Goal: Information Seeking & Learning: Learn about a topic

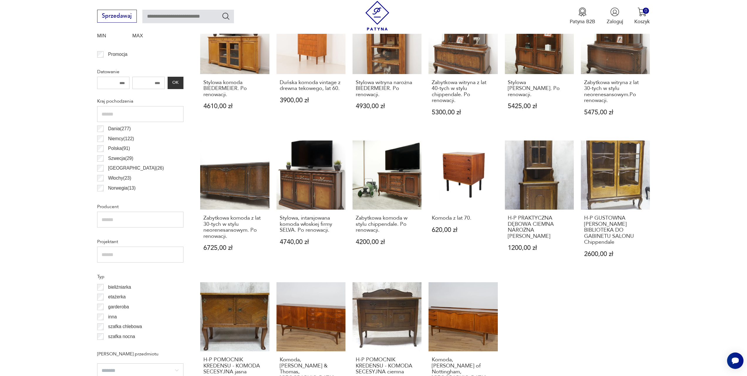
scroll to position [401, 0]
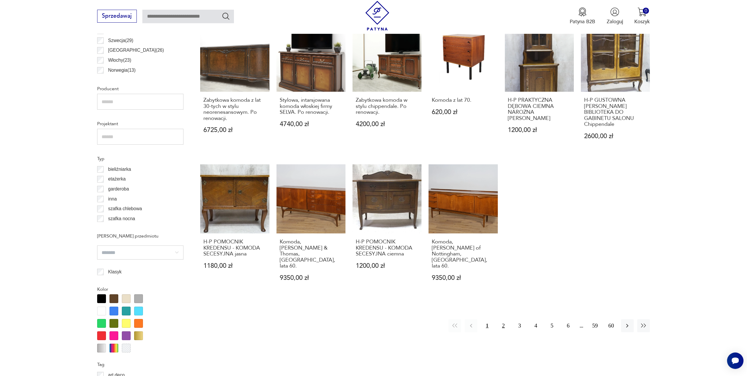
click at [503, 319] on button "2" at bounding box center [503, 325] width 13 height 13
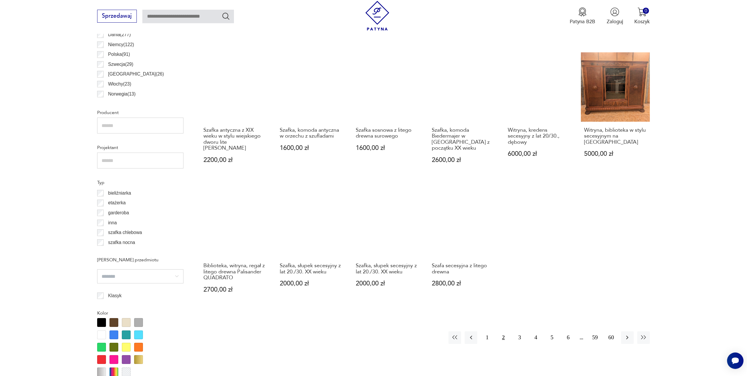
scroll to position [413, 0]
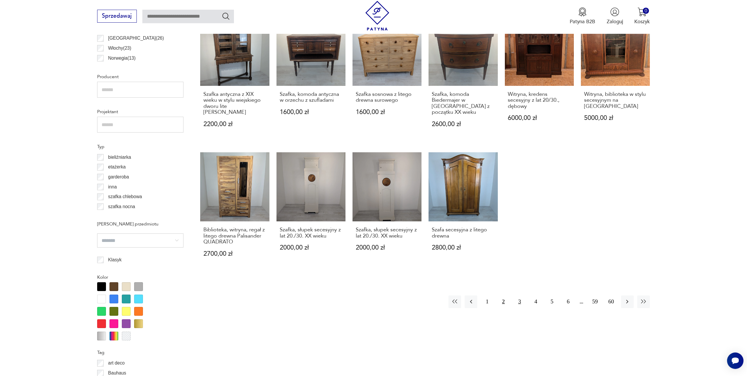
click at [519, 295] on button "3" at bounding box center [520, 301] width 13 height 13
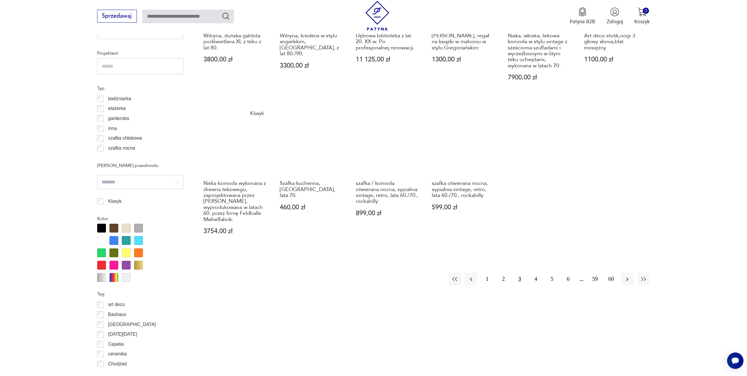
scroll to position [472, 0]
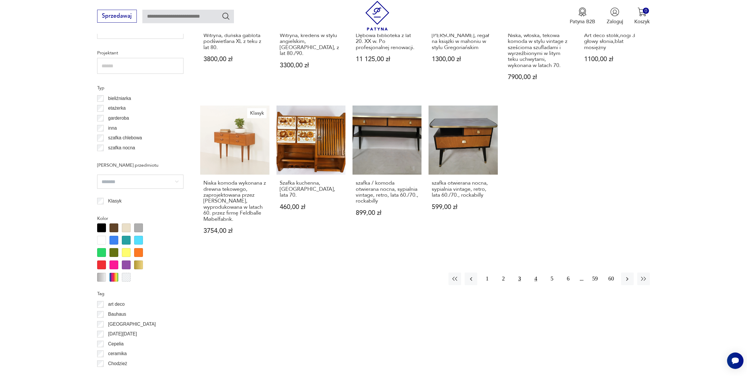
click at [535, 272] on button "4" at bounding box center [536, 278] width 13 height 13
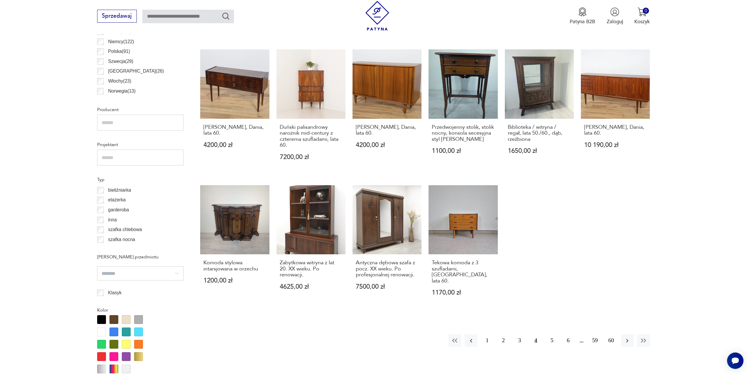
scroll to position [413, 0]
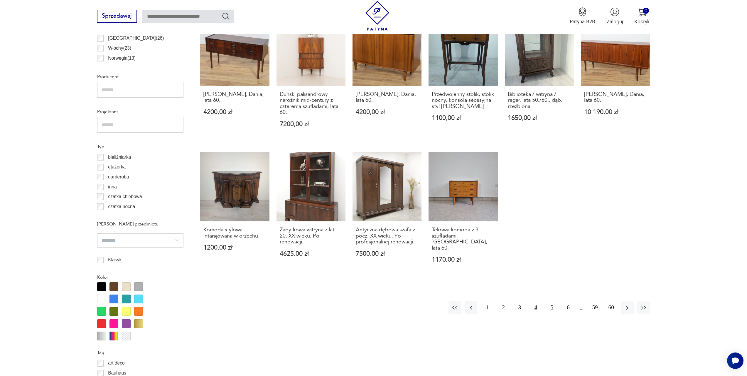
click at [557, 303] on button "5" at bounding box center [552, 307] width 13 height 13
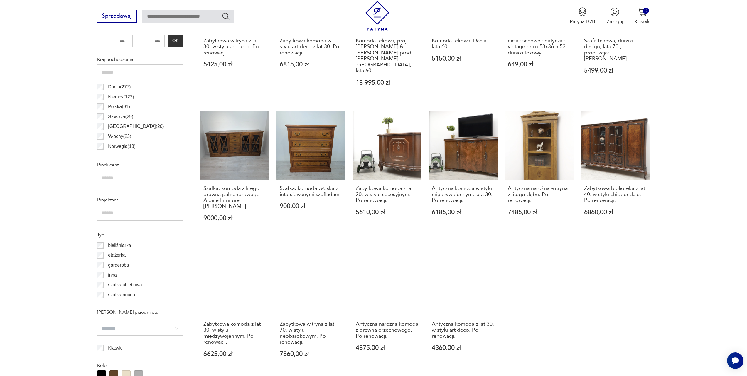
scroll to position [472, 0]
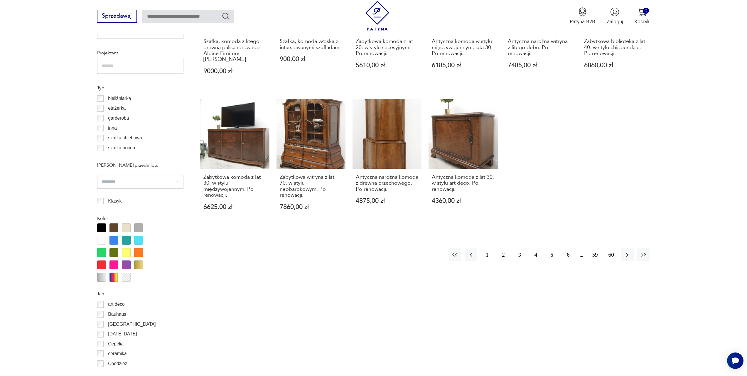
click at [569, 248] on button "6" at bounding box center [568, 254] width 13 height 13
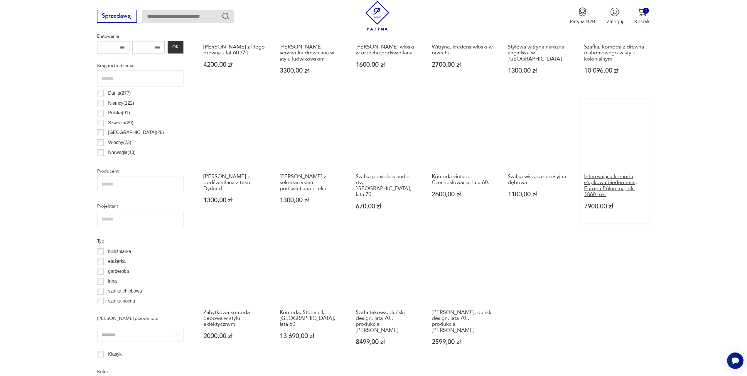
scroll to position [354, 0]
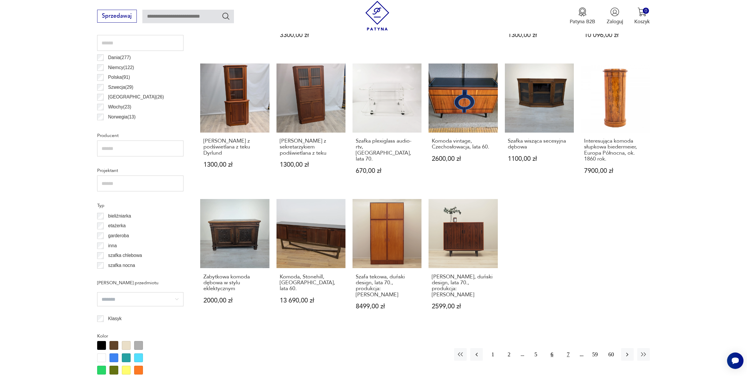
click at [567, 348] on button "7" at bounding box center [568, 354] width 13 height 13
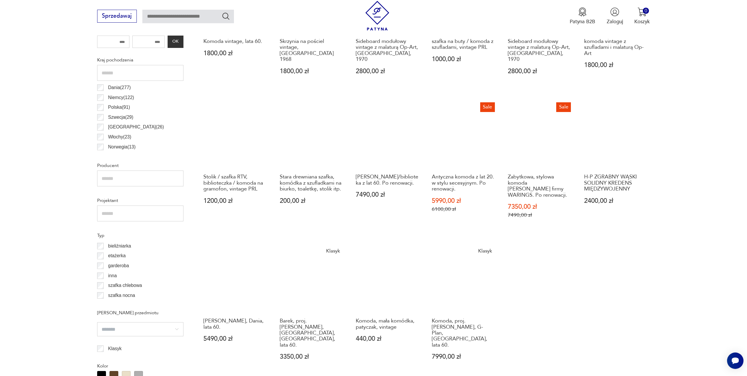
scroll to position [384, 0]
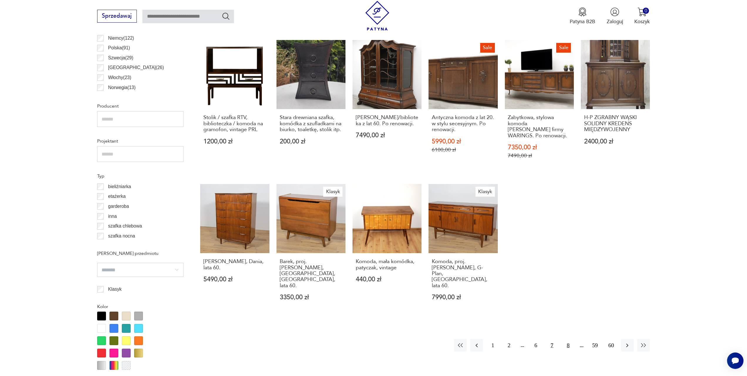
click at [566, 339] on button "8" at bounding box center [568, 345] width 13 height 13
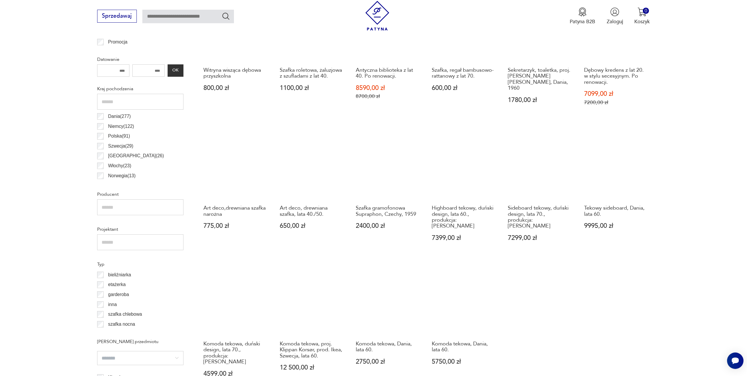
scroll to position [442, 0]
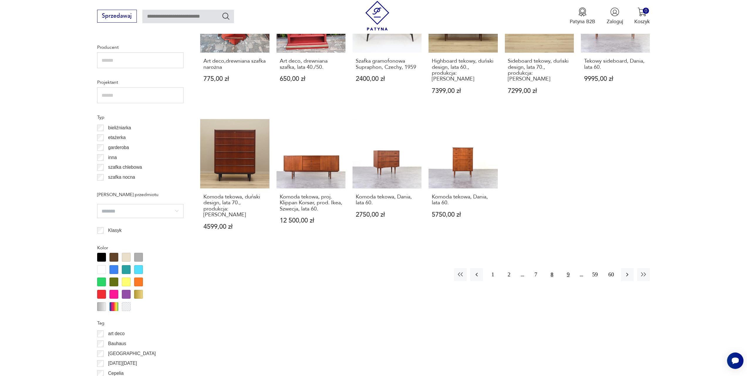
click at [568, 268] on button "9" at bounding box center [568, 274] width 13 height 13
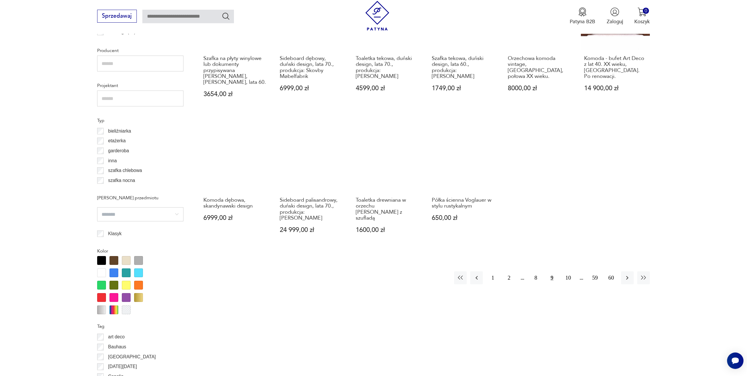
scroll to position [501, 0]
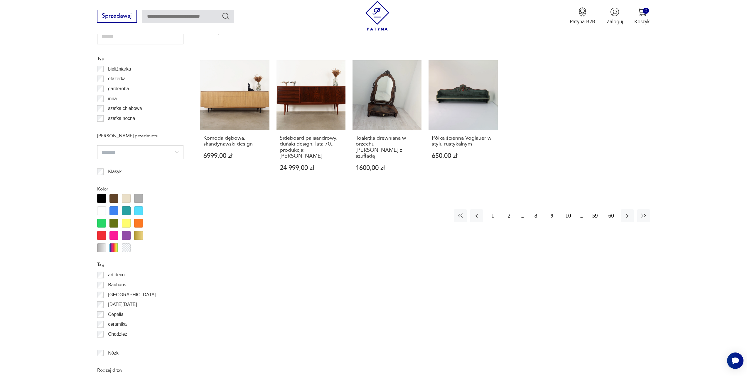
click at [568, 209] on button "10" at bounding box center [568, 215] width 13 height 13
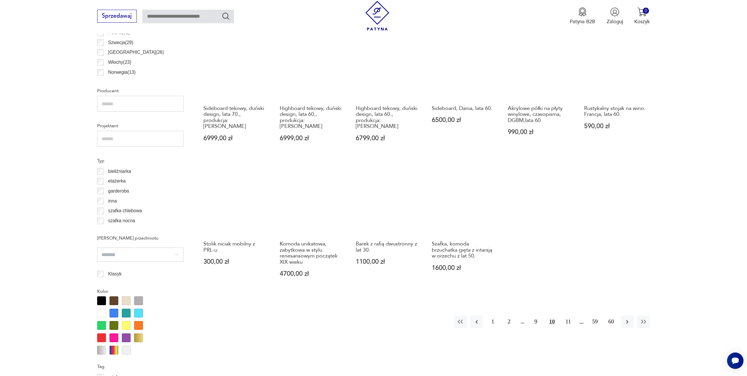
scroll to position [442, 0]
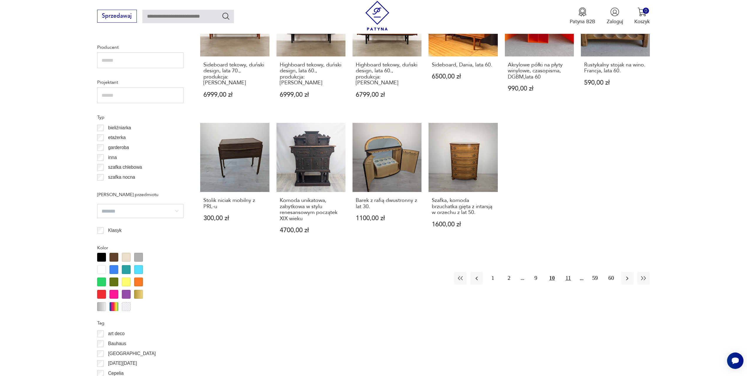
click at [572, 273] on button "11" at bounding box center [568, 278] width 13 height 13
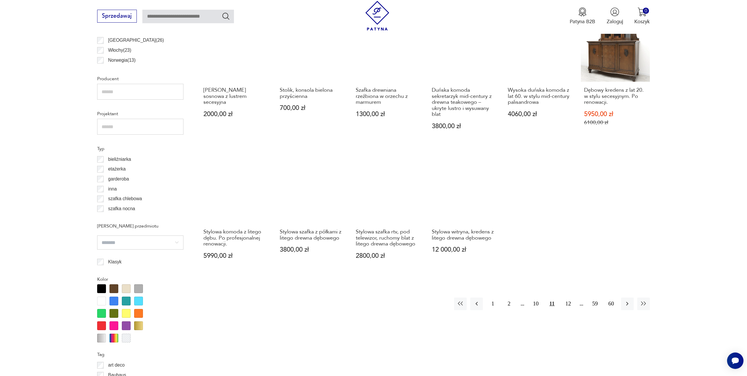
scroll to position [442, 0]
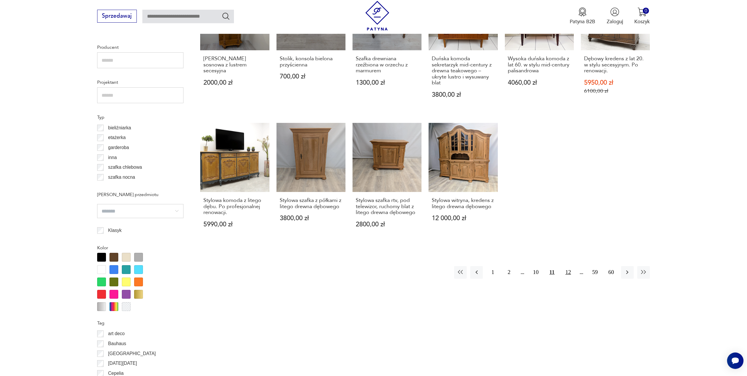
click at [566, 269] on button "12" at bounding box center [568, 272] width 13 height 13
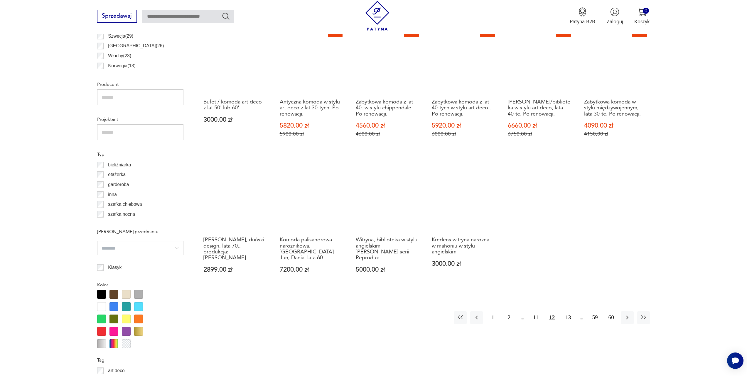
scroll to position [442, 0]
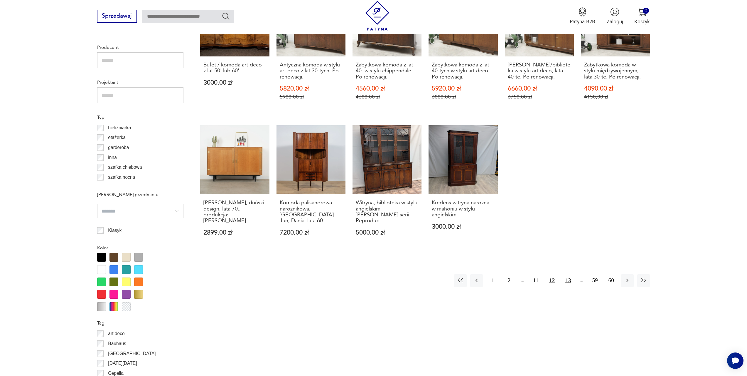
click at [565, 276] on button "13" at bounding box center [568, 280] width 13 height 13
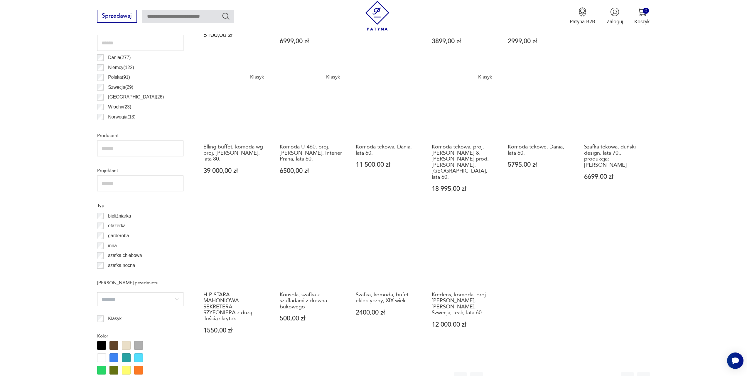
scroll to position [384, 0]
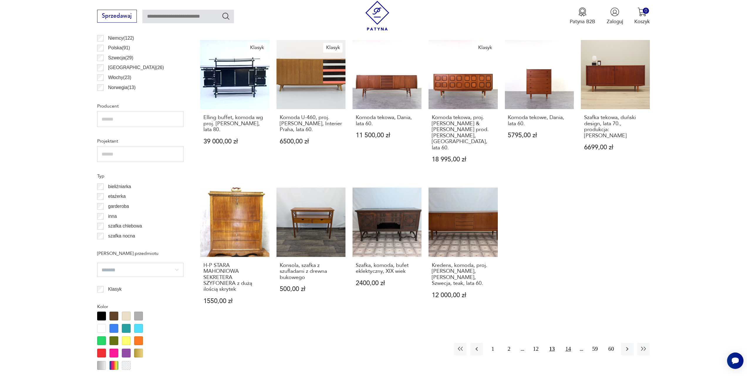
click at [572, 342] on button "14" at bounding box center [568, 348] width 13 height 13
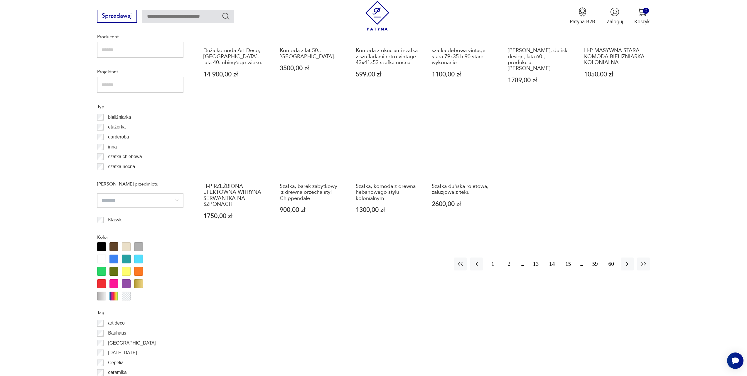
scroll to position [472, 0]
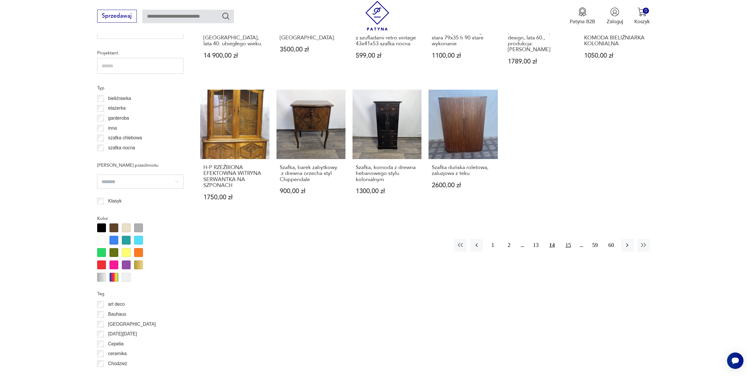
click at [569, 242] on button "15" at bounding box center [568, 244] width 13 height 13
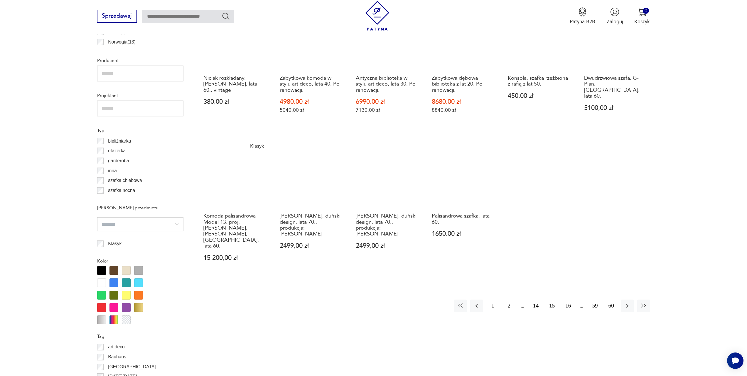
scroll to position [472, 0]
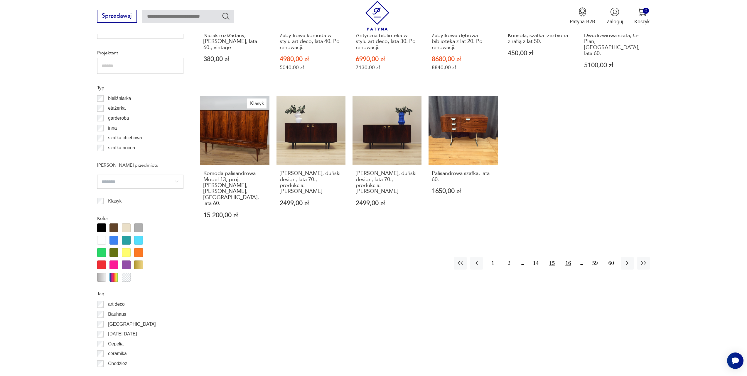
click at [569, 257] on button "16" at bounding box center [568, 263] width 13 height 13
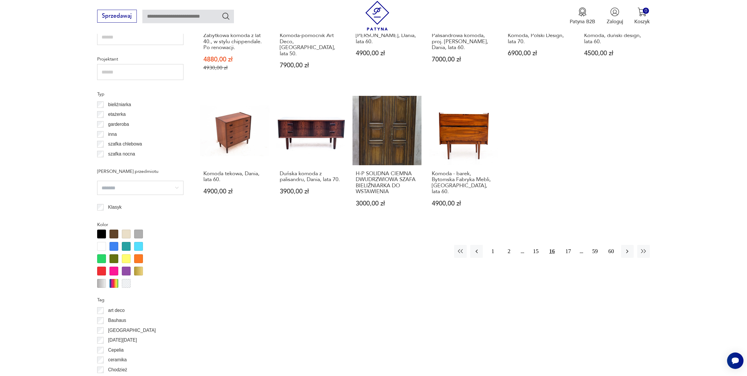
scroll to position [501, 0]
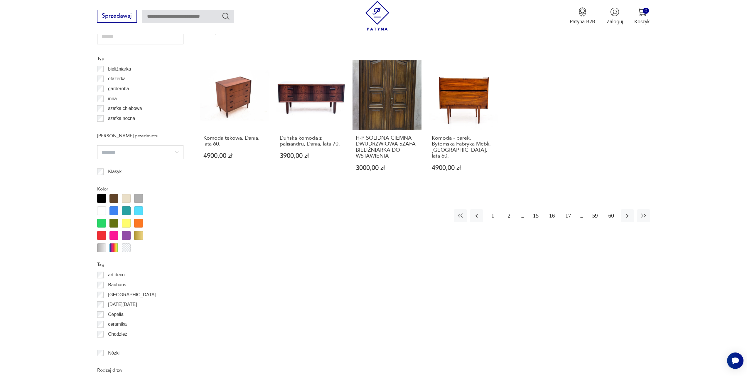
click at [567, 209] on button "17" at bounding box center [568, 215] width 13 height 13
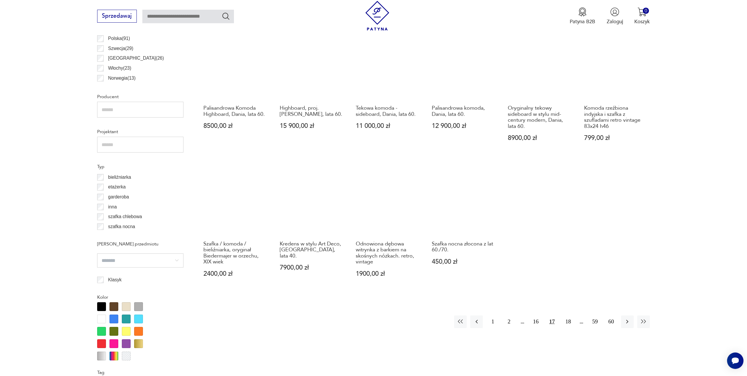
scroll to position [442, 0]
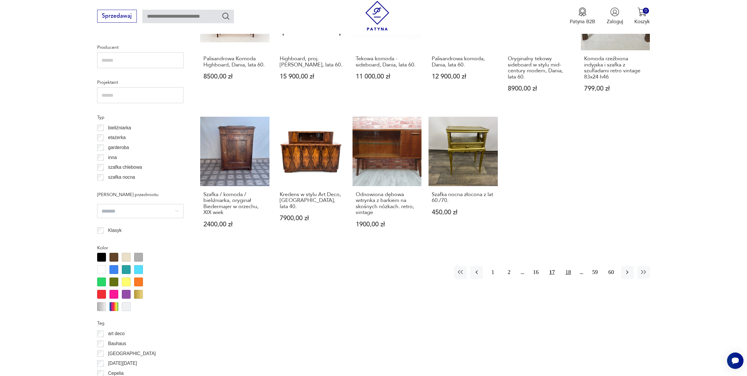
click at [570, 266] on button "18" at bounding box center [568, 272] width 13 height 13
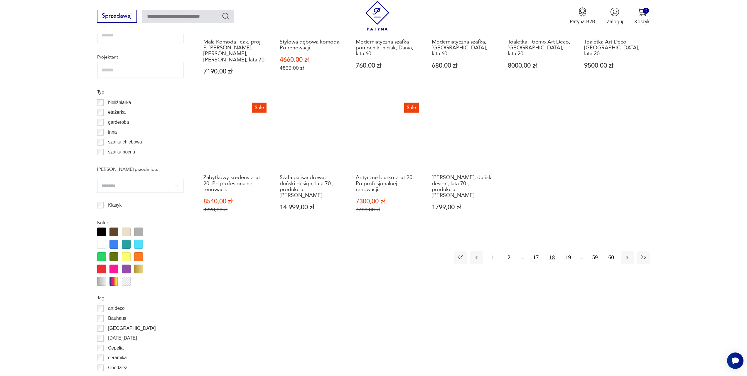
scroll to position [501, 0]
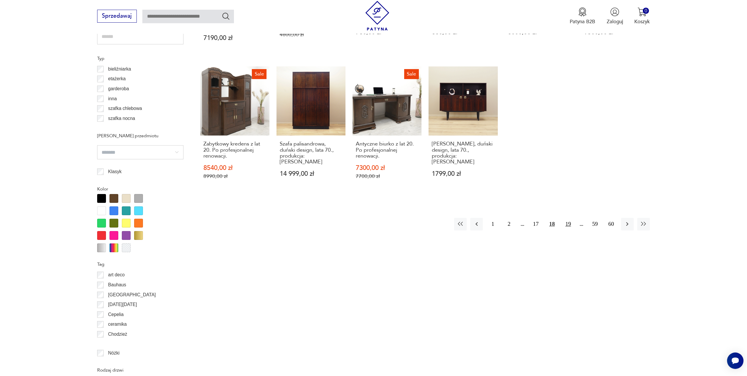
click at [571, 218] on button "19" at bounding box center [568, 224] width 13 height 13
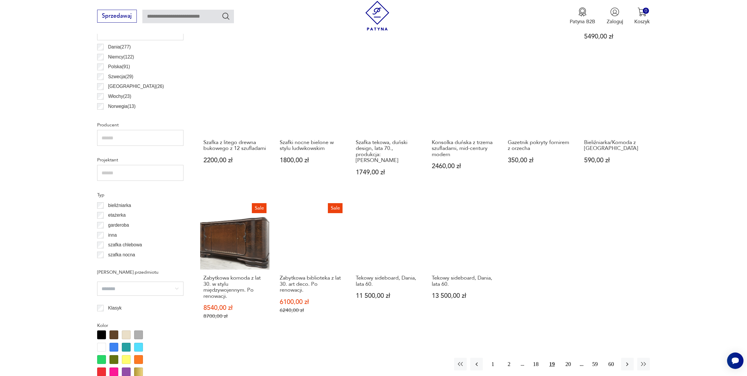
scroll to position [384, 0]
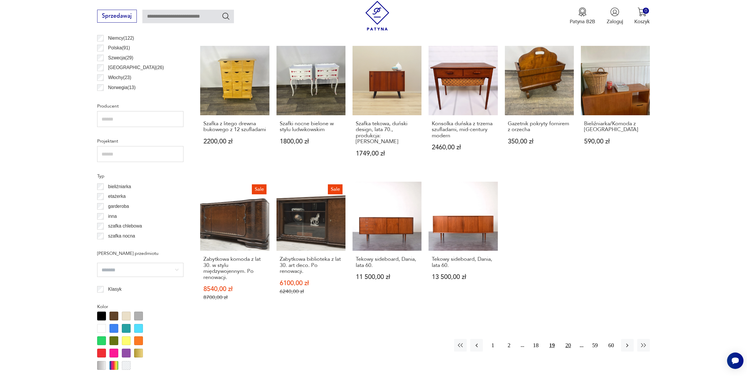
click at [564, 339] on button "20" at bounding box center [568, 345] width 13 height 13
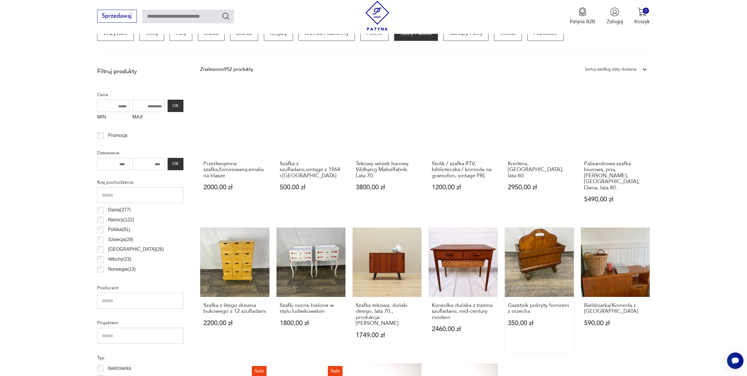
scroll to position [178, 0]
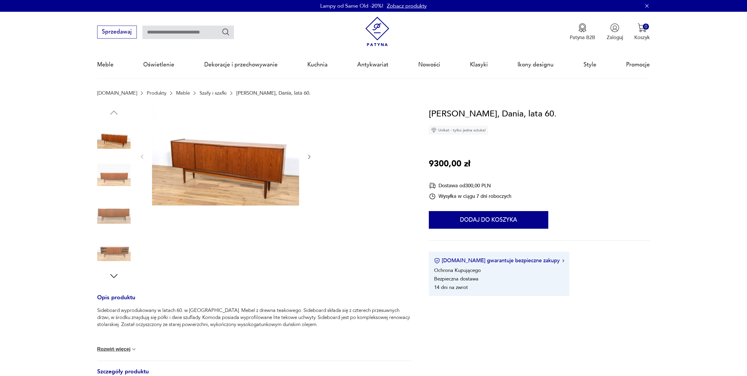
click at [118, 177] on img at bounding box center [113, 174] width 33 height 33
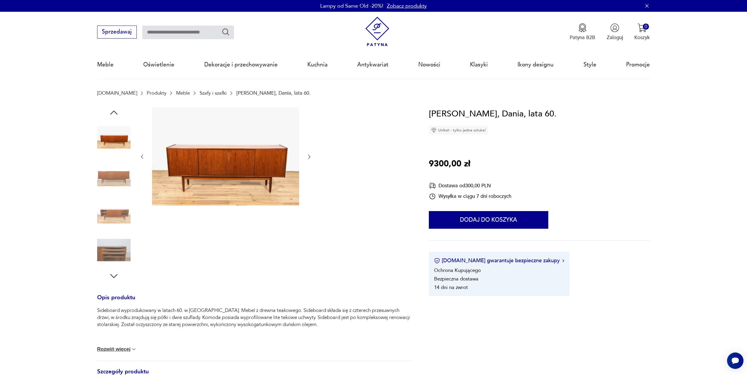
click at [116, 196] on img at bounding box center [113, 212] width 33 height 33
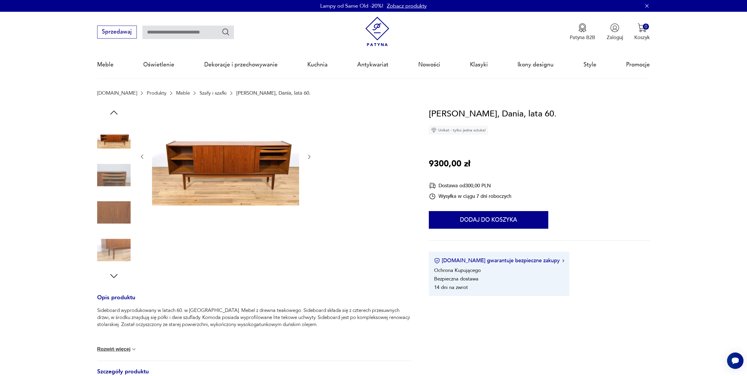
click at [117, 211] on img at bounding box center [113, 212] width 33 height 33
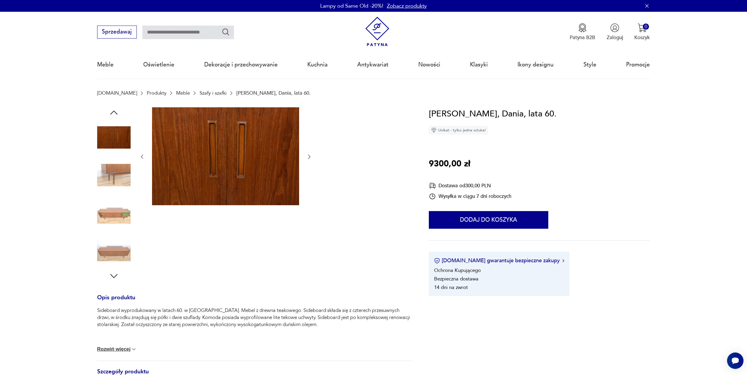
click at [116, 224] on img at bounding box center [113, 212] width 33 height 33
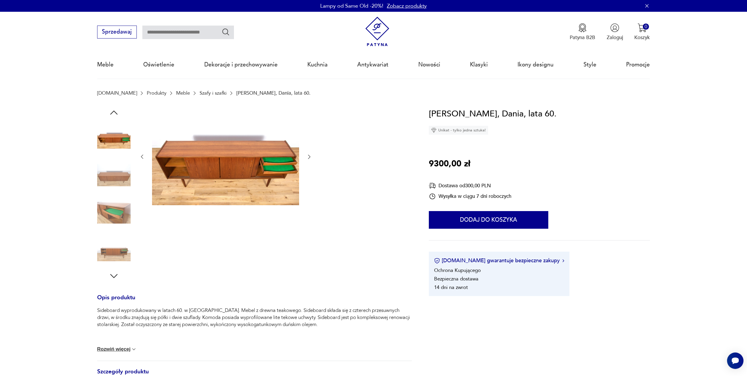
click at [117, 233] on img at bounding box center [113, 249] width 33 height 33
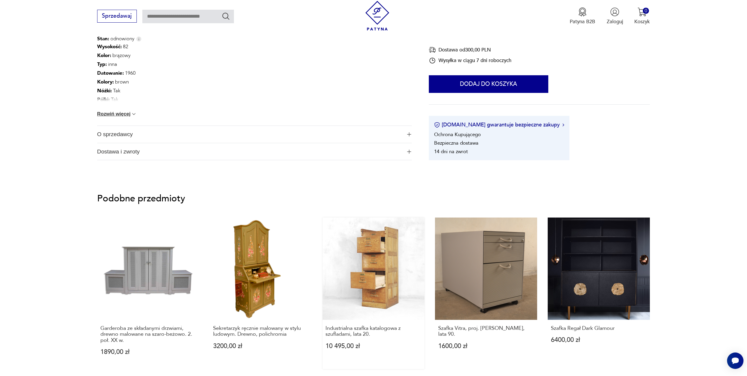
scroll to position [382, 0]
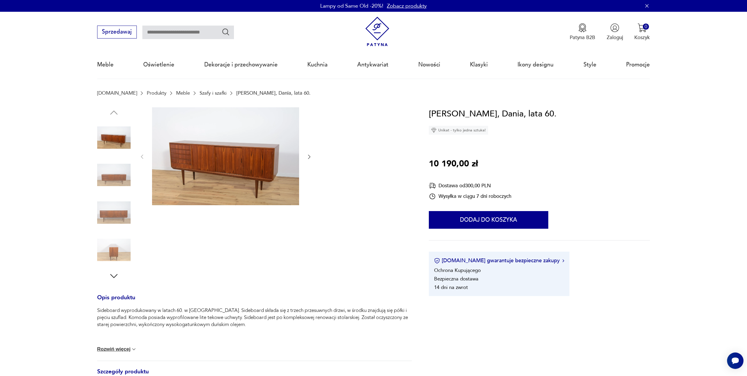
click at [126, 174] on img at bounding box center [113, 174] width 33 height 33
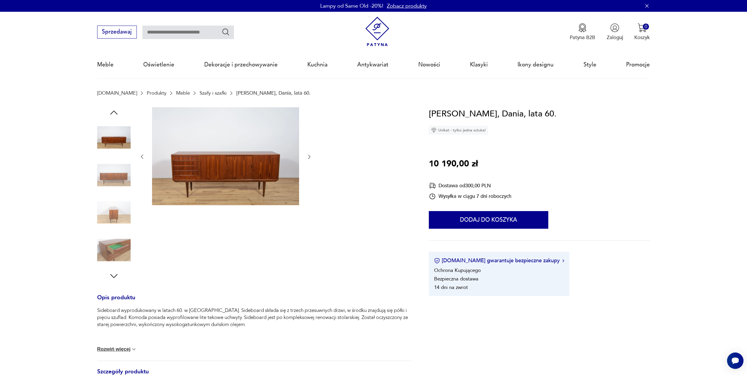
click at [115, 187] on img at bounding box center [113, 174] width 33 height 33
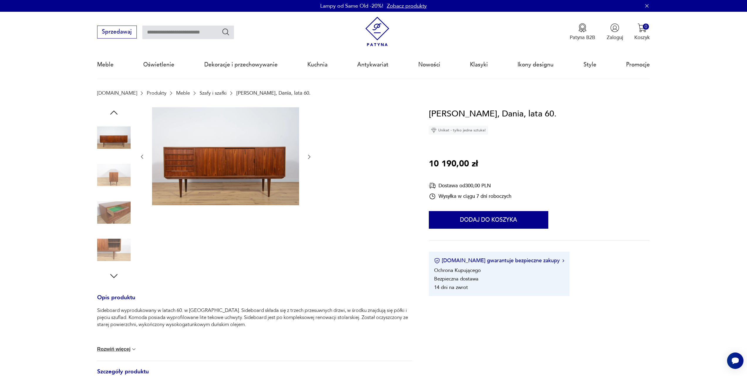
click at [111, 199] on img at bounding box center [113, 212] width 33 height 33
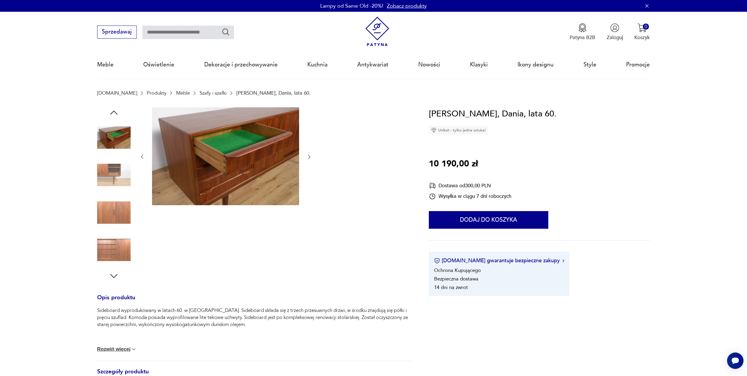
click at [103, 219] on img at bounding box center [113, 212] width 33 height 33
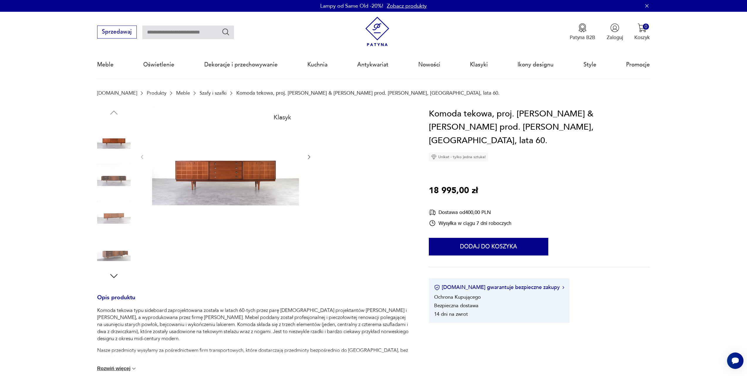
click at [246, 174] on img at bounding box center [225, 156] width 147 height 98
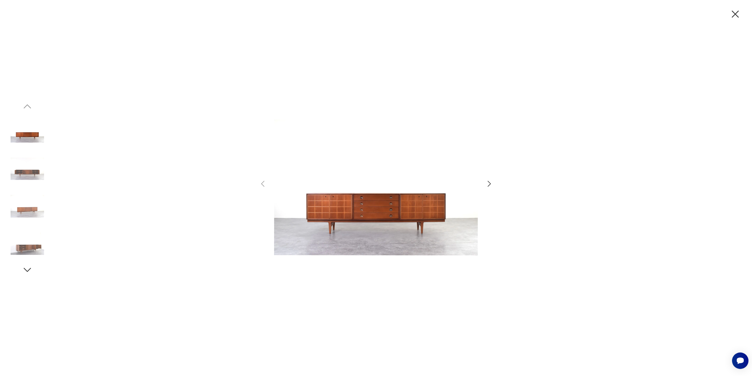
click at [397, 225] on img at bounding box center [376, 188] width 204 height 294
click at [397, 200] on img at bounding box center [376, 188] width 204 height 294
click at [489, 182] on icon "button" at bounding box center [489, 183] width 9 height 9
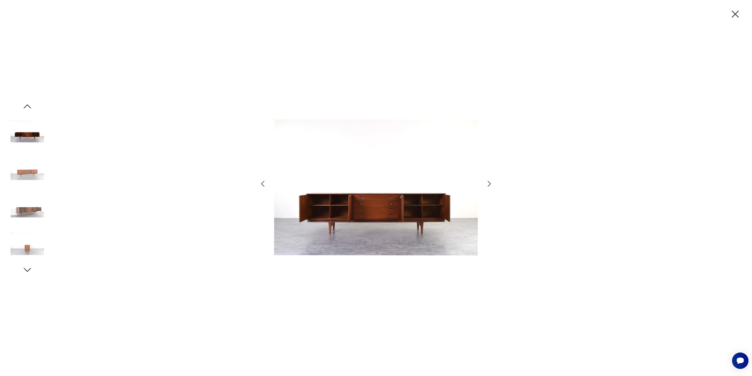
click at [490, 182] on icon "button" at bounding box center [489, 183] width 9 height 9
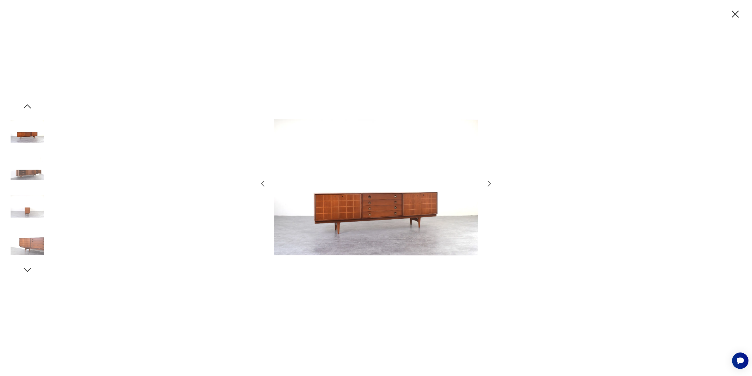
click at [490, 182] on icon "button" at bounding box center [489, 183] width 9 height 9
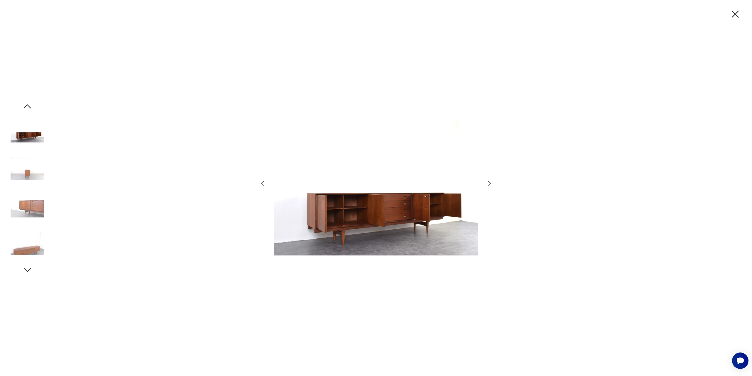
click at [490, 182] on icon "button" at bounding box center [489, 183] width 9 height 9
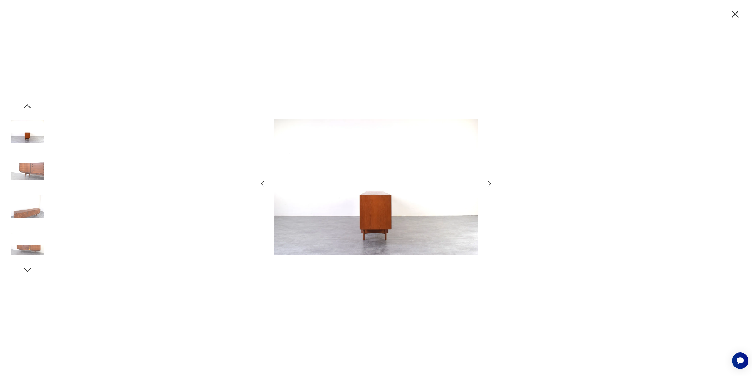
click at [490, 182] on icon "button" at bounding box center [489, 183] width 9 height 9
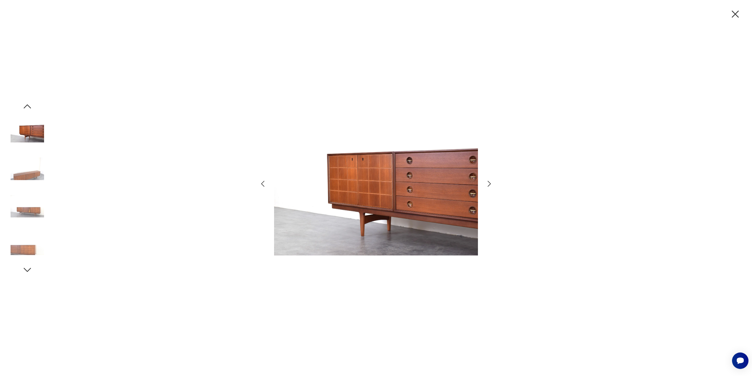
click at [490, 182] on icon "button" at bounding box center [489, 183] width 9 height 9
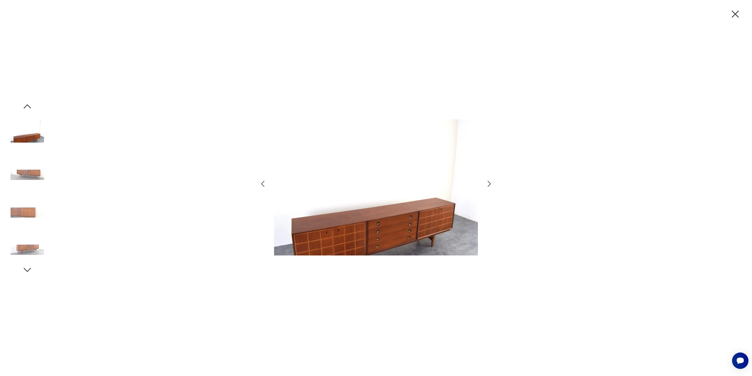
click at [490, 182] on icon "button" at bounding box center [489, 183] width 9 height 9
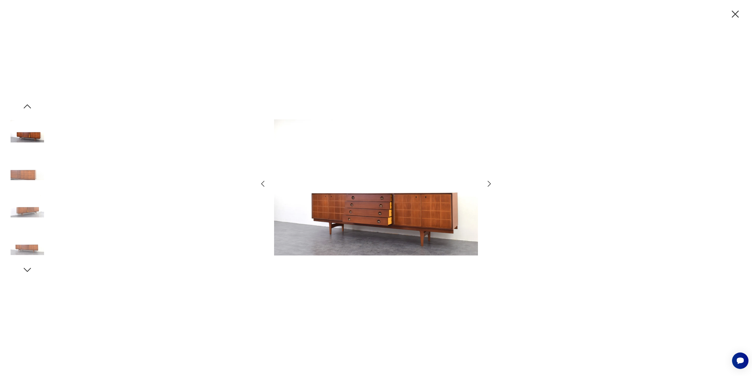
click at [490, 182] on icon "button" at bounding box center [489, 183] width 9 height 9
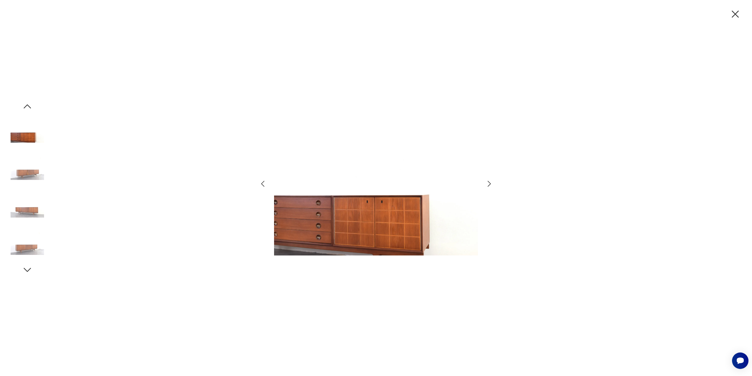
click at [490, 182] on icon "button" at bounding box center [489, 183] width 9 height 9
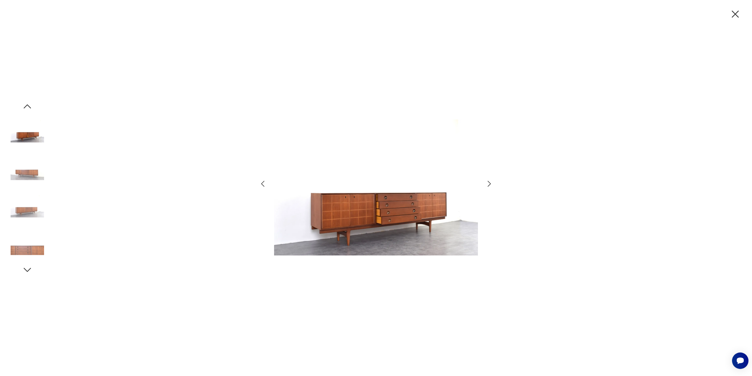
click at [490, 182] on icon "button" at bounding box center [489, 183] width 9 height 9
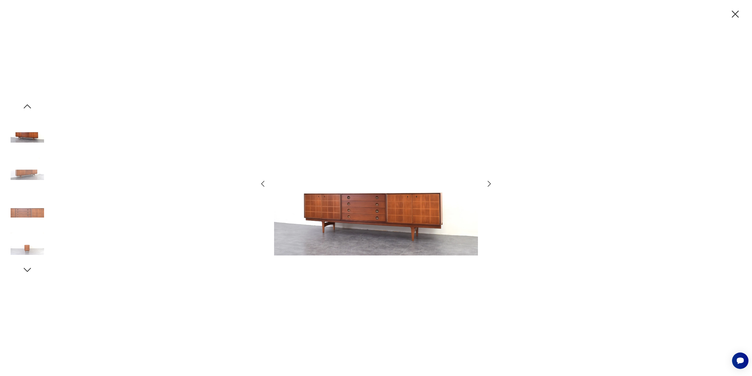
click at [490, 182] on icon "button" at bounding box center [489, 183] width 9 height 9
